Goal: Task Accomplishment & Management: Use online tool/utility

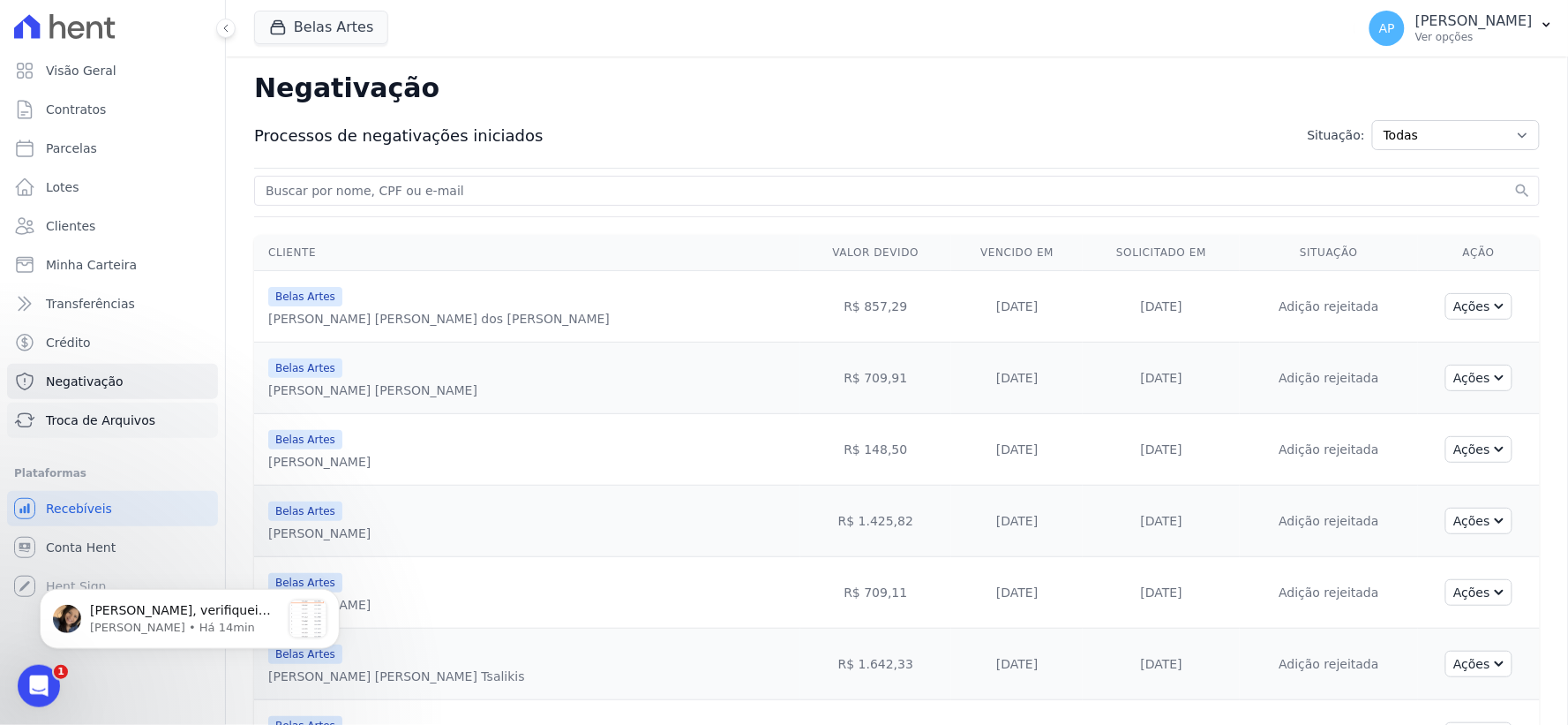
click at [92, 434] on link "Troca de Arquivos" at bounding box center [113, 420] width 211 height 36
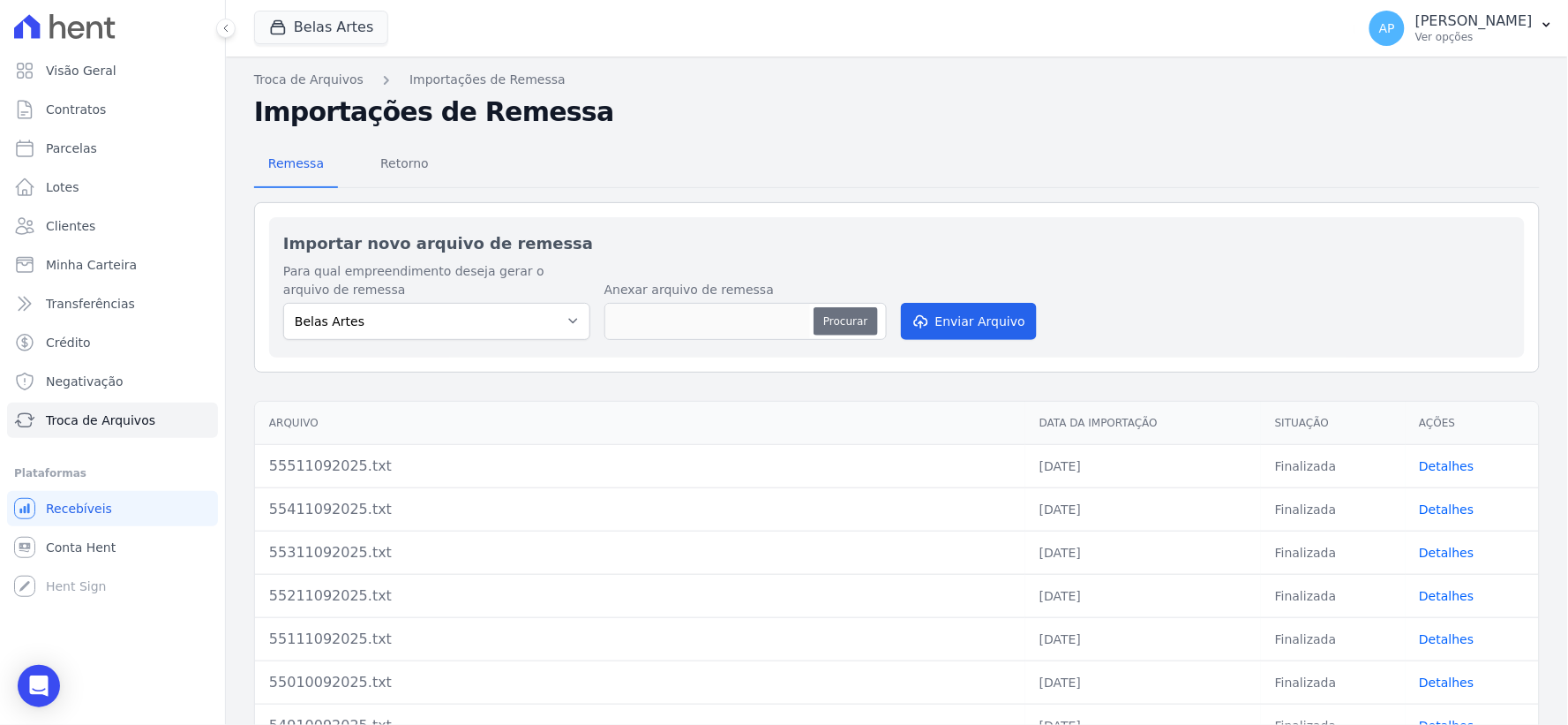
click at [816, 327] on button "Procurar" at bounding box center [845, 322] width 64 height 28
type input "55611092025.txt"
click at [974, 320] on button "Enviar Arquivo" at bounding box center [969, 322] width 136 height 37
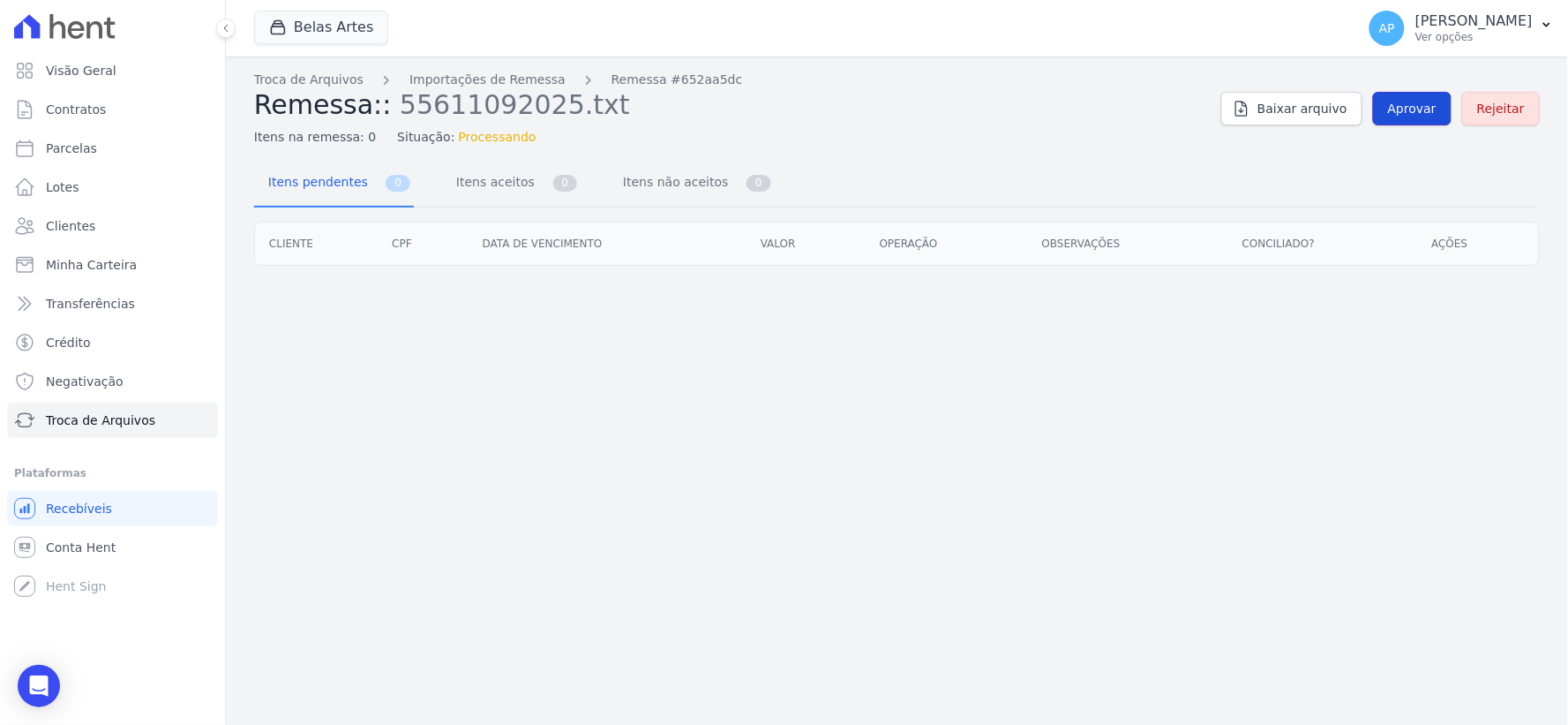
click at [1419, 115] on span "Aprovar" at bounding box center [1412, 108] width 49 height 18
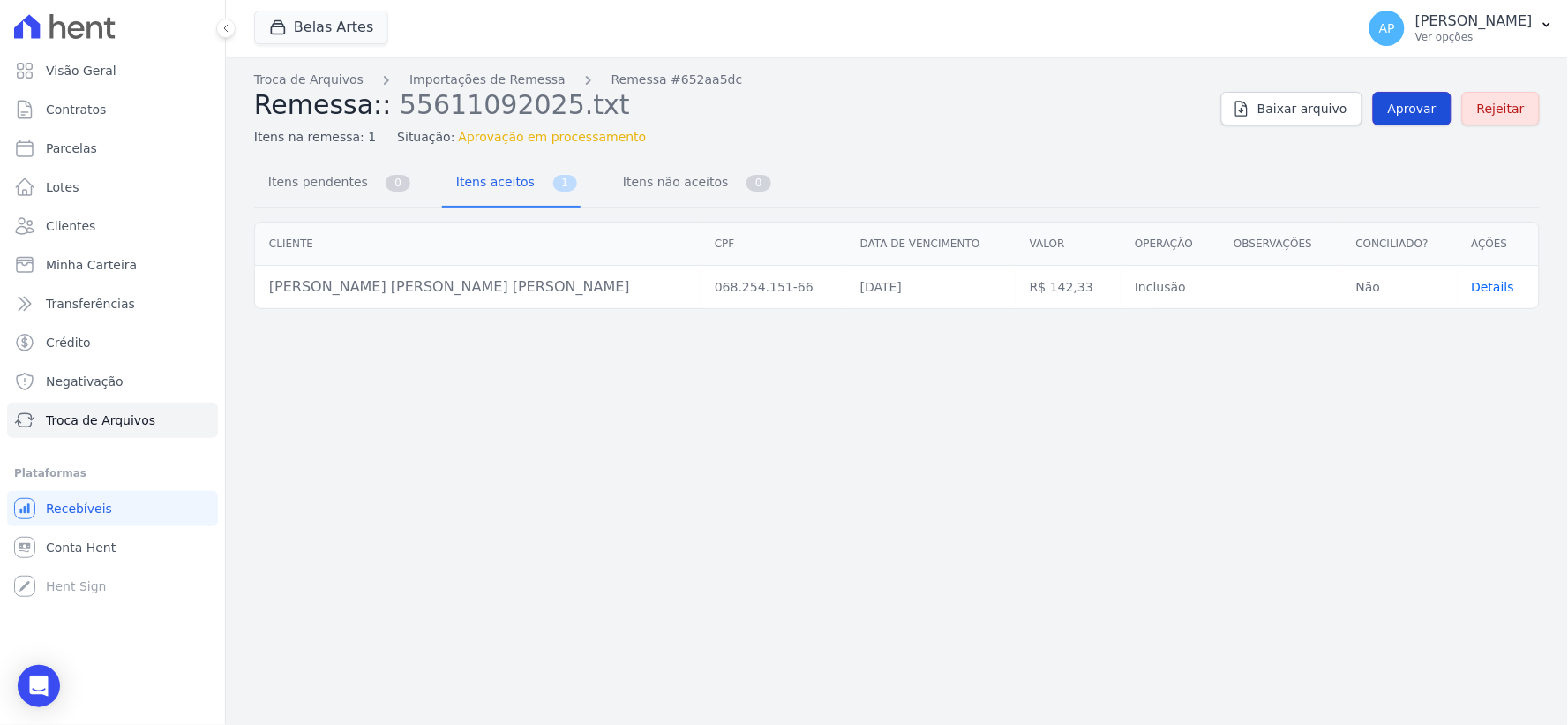
click at [1401, 100] on span "Aprovar" at bounding box center [1412, 108] width 49 height 18
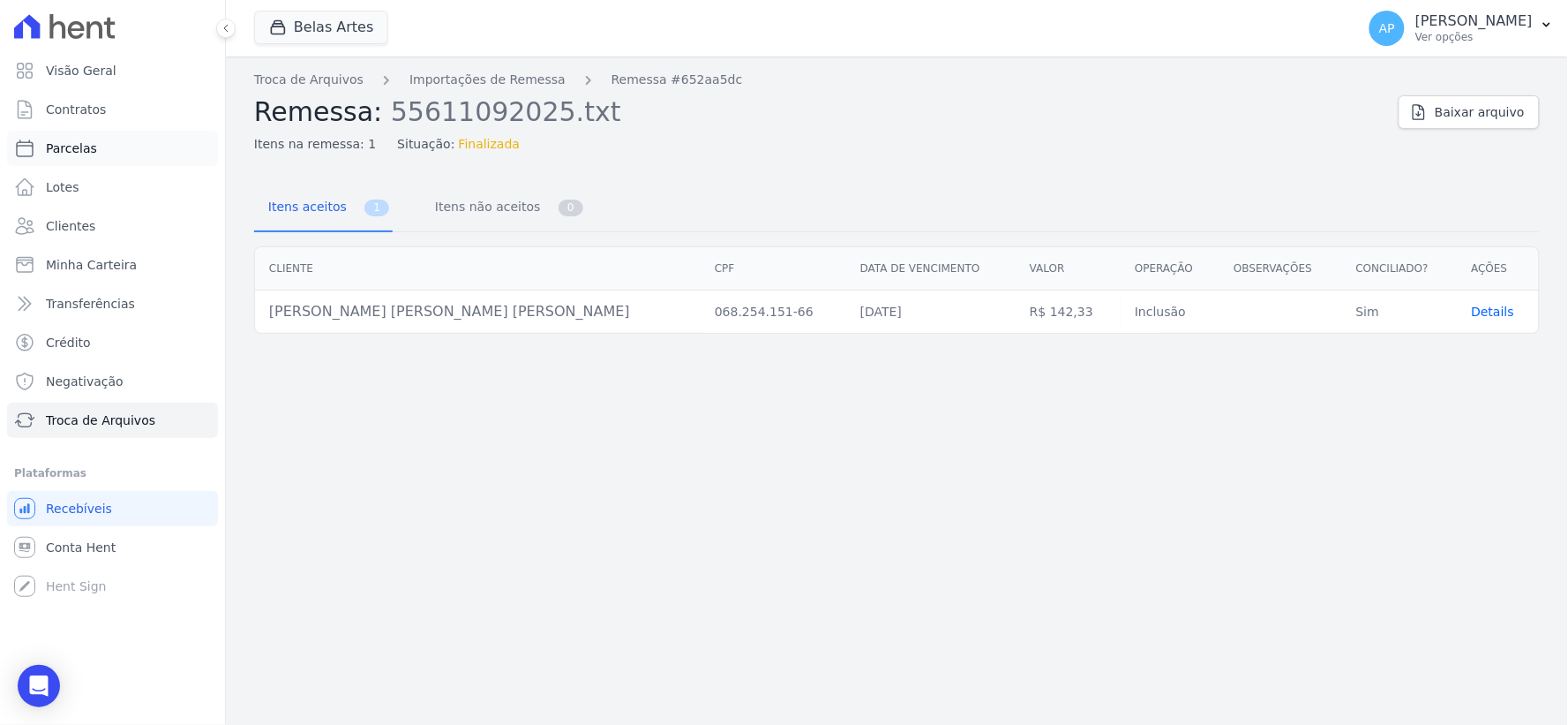
click at [104, 154] on link "Parcelas" at bounding box center [113, 148] width 211 height 36
select select
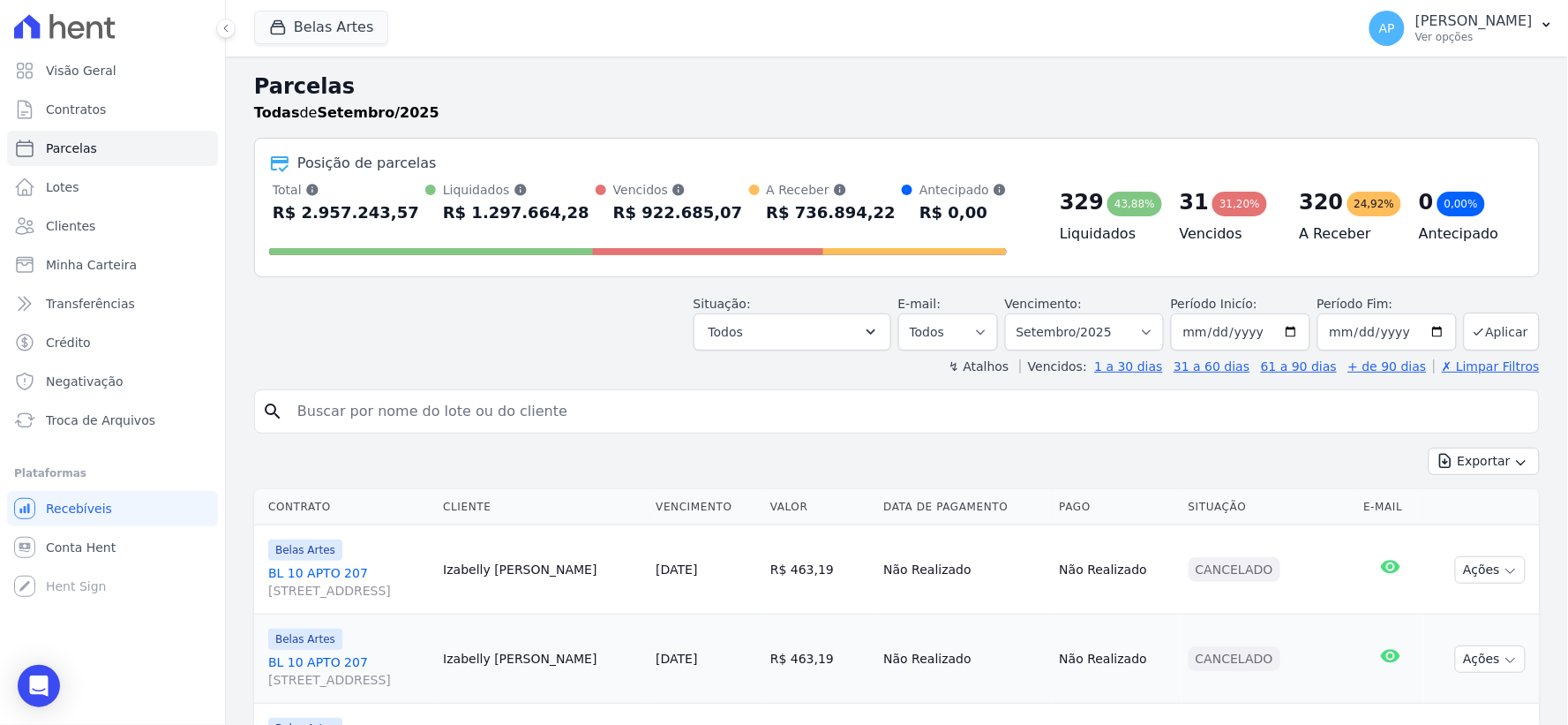
click at [762, 413] on input "search" at bounding box center [909, 411] width 1245 height 36
paste input "[PERSON_NAME] [PERSON_NAME] [PERSON_NAME]"
type input "[PERSON_NAME] [PERSON_NAME] [PERSON_NAME]"
select select
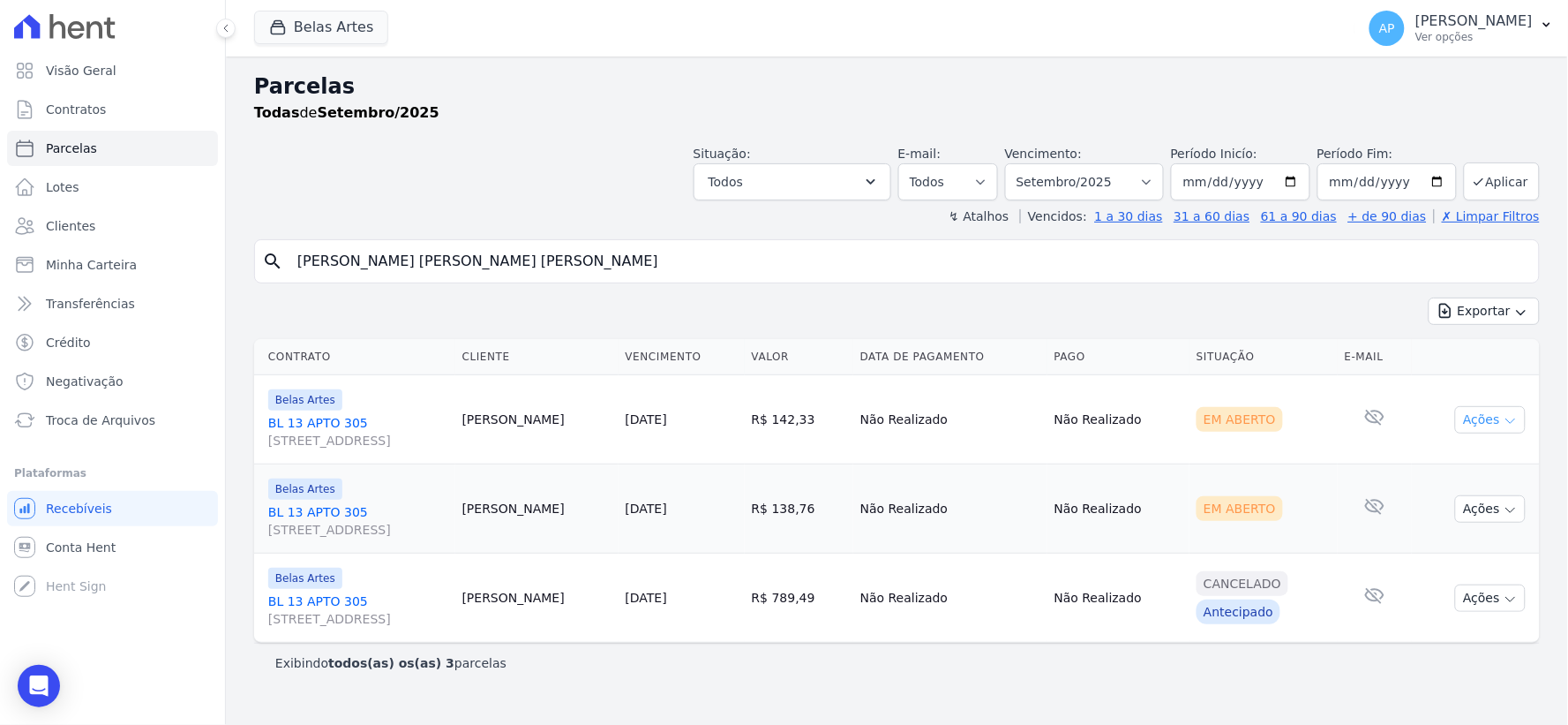
click at [1483, 417] on button "Ações" at bounding box center [1491, 419] width 71 height 28
click at [1445, 463] on link "Ver boleto" at bounding box center [1483, 460] width 170 height 33
